Goal: Task Accomplishment & Management: Use online tool/utility

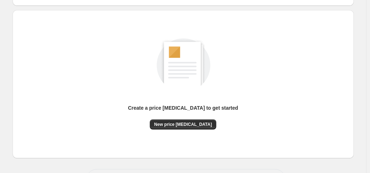
scroll to position [96, 0]
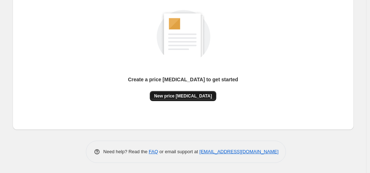
click at [185, 93] on span "New price [MEDICAL_DATA]" at bounding box center [183, 96] width 58 height 6
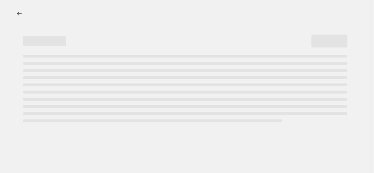
select select "percentage"
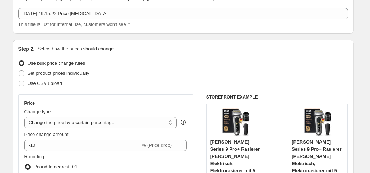
scroll to position [121, 0]
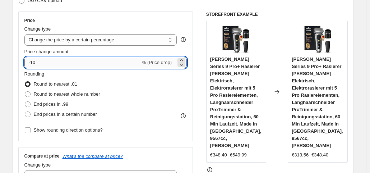
click at [60, 59] on input "-10" at bounding box center [82, 62] width 116 height 11
type input "-1"
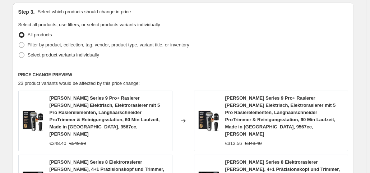
scroll to position [619, 0]
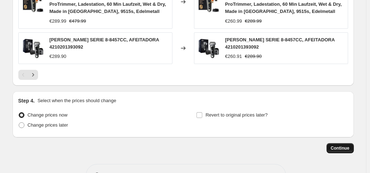
type input "-35"
click at [346, 145] on span "Continue" at bounding box center [340, 148] width 19 height 6
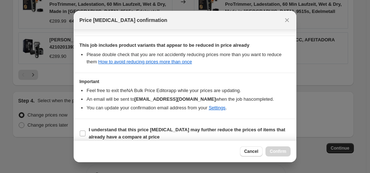
scroll to position [128, 0]
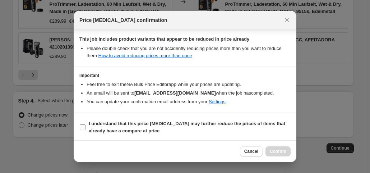
click at [81, 124] on input "I understand that this price change job may further reduce the prices of items …" at bounding box center [83, 127] width 6 height 6
checkbox input "true"
click at [273, 148] on button "Confirm" at bounding box center [277, 151] width 25 height 10
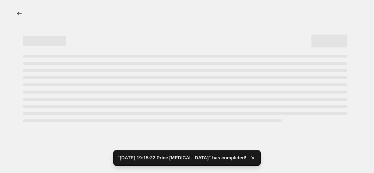
select select "percentage"
